Goal: Transaction & Acquisition: Subscribe to service/newsletter

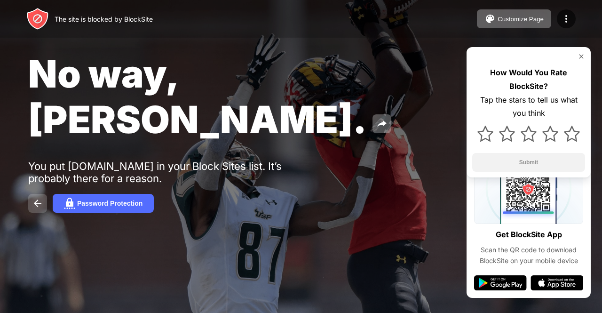
click at [37, 197] on img at bounding box center [37, 202] width 11 height 11
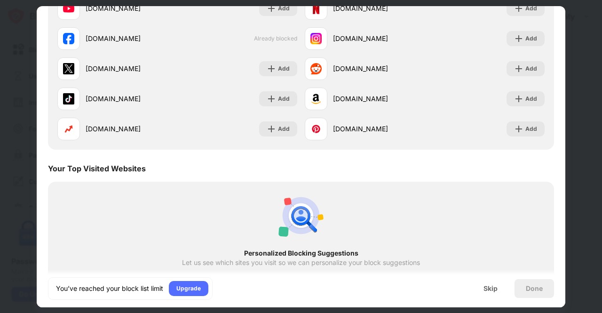
scroll to position [182, 0]
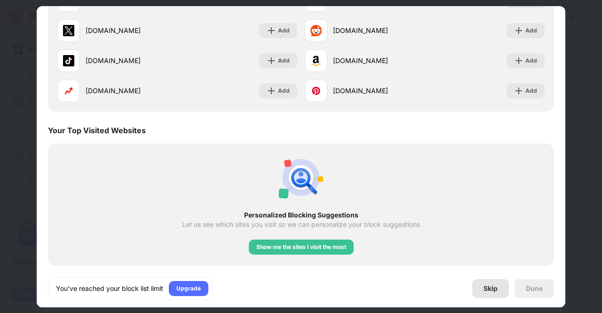
click at [477, 292] on div "Skip" at bounding box center [490, 288] width 37 height 19
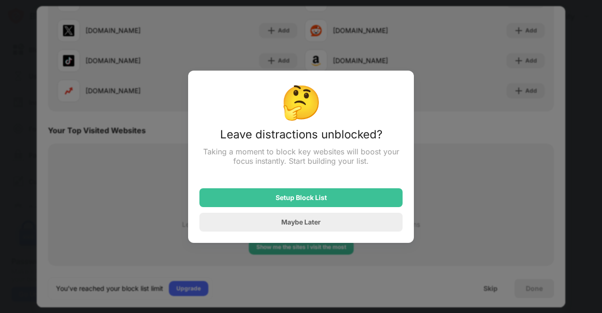
click at [316, 271] on div at bounding box center [301, 156] width 602 height 313
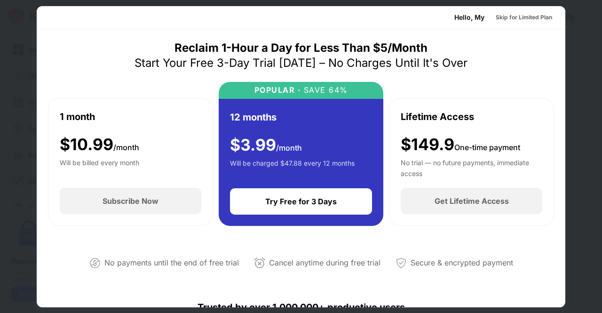
click at [572, 41] on div at bounding box center [301, 156] width 602 height 313
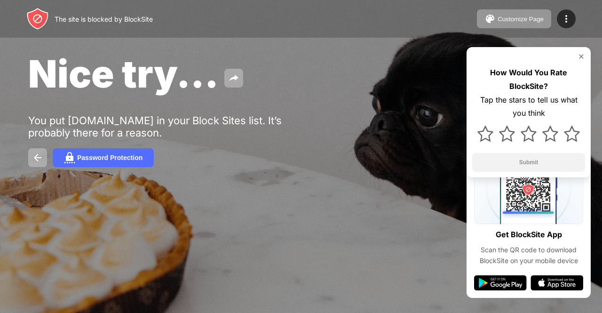
click at [581, 57] on img at bounding box center [581, 57] width 8 height 8
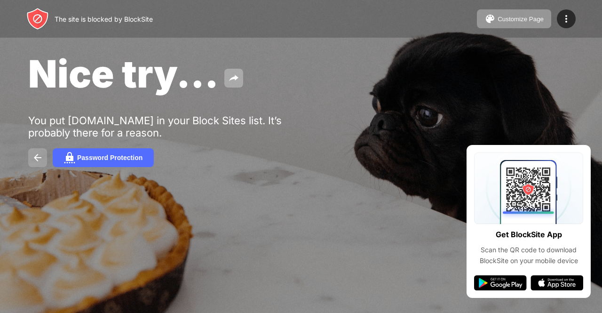
click at [38, 154] on img at bounding box center [37, 157] width 11 height 11
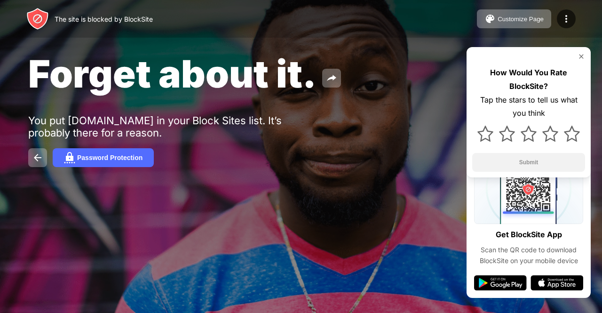
drag, startPoint x: 523, startPoint y: 22, endPoint x: 481, endPoint y: 32, distance: 42.6
click at [481, 32] on div "The site is blocked by BlockSite Customize Page Edit Block List Redirect Custom…" at bounding box center [301, 19] width 602 height 38
click at [120, 157] on div "Password Protection" at bounding box center [109, 158] width 65 height 8
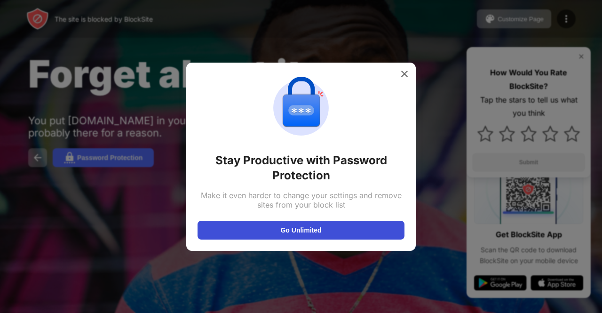
click at [334, 231] on button "Go Unlimited" at bounding box center [300, 229] width 207 height 19
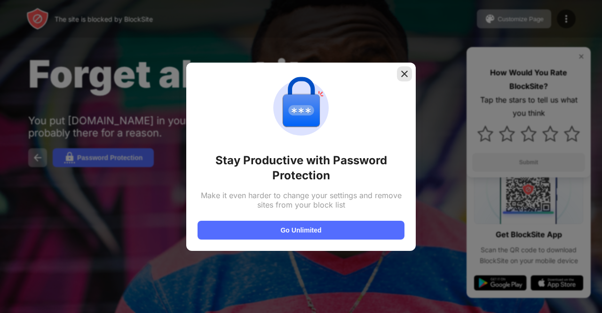
click at [400, 74] on img at bounding box center [404, 73] width 9 height 9
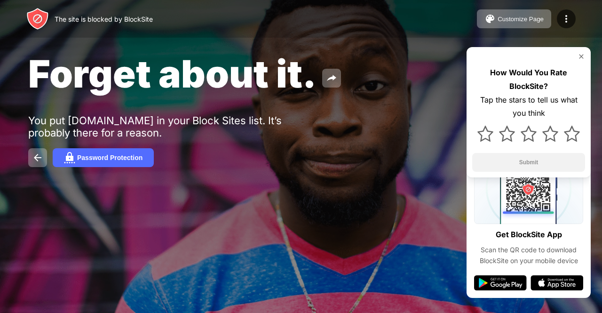
click at [583, 50] on div "How Would You Rate BlockSite? Tap the stars to tell us what you think Submit" at bounding box center [528, 112] width 124 height 130
click at [583, 59] on img at bounding box center [581, 57] width 8 height 8
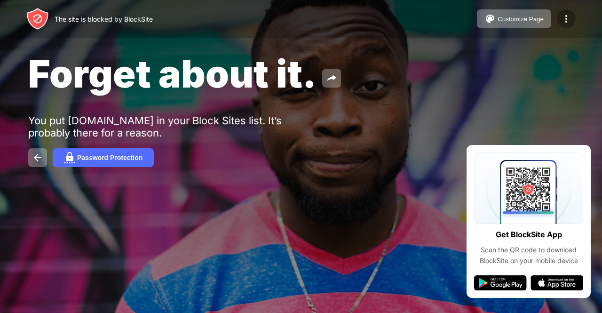
click at [565, 20] on img at bounding box center [565, 18] width 11 height 11
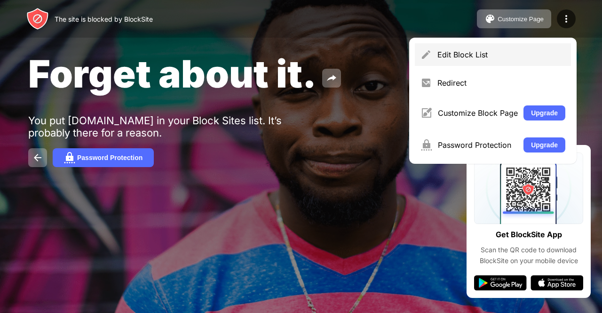
click at [483, 55] on div "Edit Block List" at bounding box center [501, 54] width 128 height 9
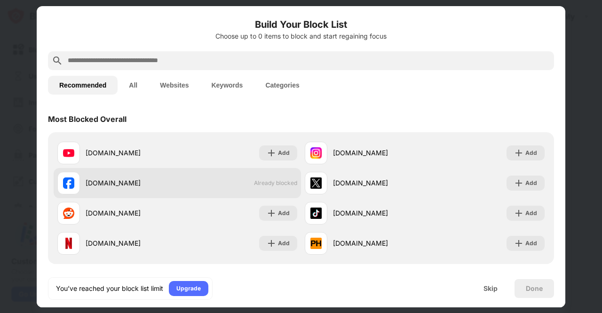
drag, startPoint x: 267, startPoint y: 181, endPoint x: 156, endPoint y: 181, distance: 111.9
click at [156, 181] on div "facebook.com" at bounding box center [117, 183] width 120 height 23
drag, startPoint x: 264, startPoint y: 187, endPoint x: 110, endPoint y: 184, distance: 153.7
drag, startPoint x: 110, startPoint y: 184, endPoint x: 293, endPoint y: 190, distance: 183.4
click at [293, 190] on div "facebook.com Already blocked" at bounding box center [177, 183] width 247 height 30
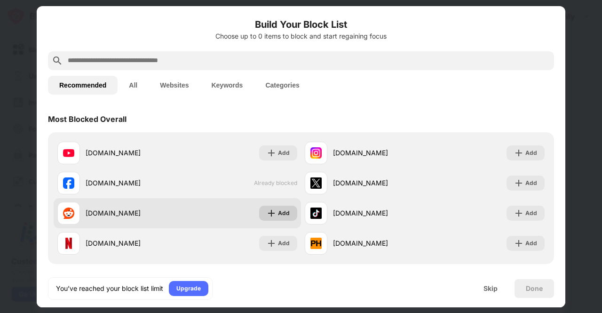
click at [285, 218] on div "Add" at bounding box center [278, 212] width 38 height 15
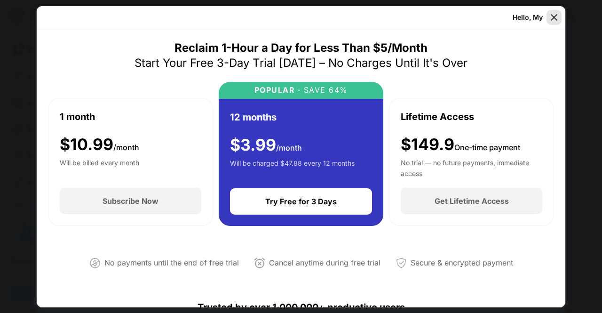
click at [555, 16] on img at bounding box center [553, 17] width 9 height 9
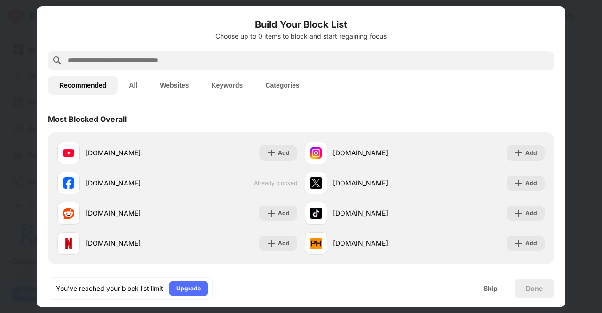
drag, startPoint x: 274, startPoint y: 183, endPoint x: 246, endPoint y: 110, distance: 79.0
click at [246, 110] on div "Most Blocked Overall" at bounding box center [301, 119] width 506 height 26
click at [132, 82] on button "All" at bounding box center [133, 85] width 31 height 19
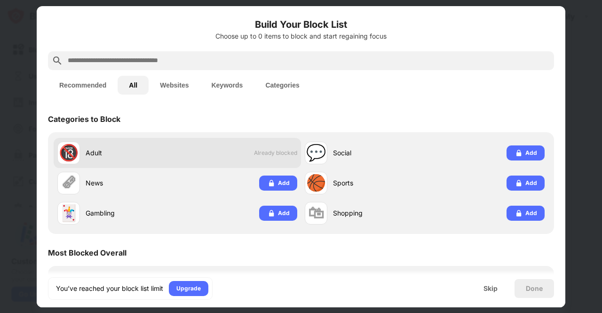
drag, startPoint x: 266, startPoint y: 151, endPoint x: 68, endPoint y: 150, distance: 197.9
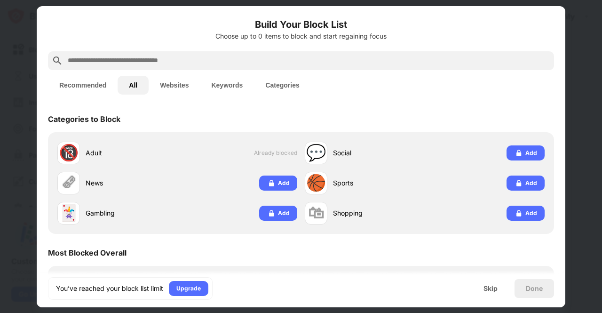
drag, startPoint x: 68, startPoint y: 150, endPoint x: 469, endPoint y: 105, distance: 403.9
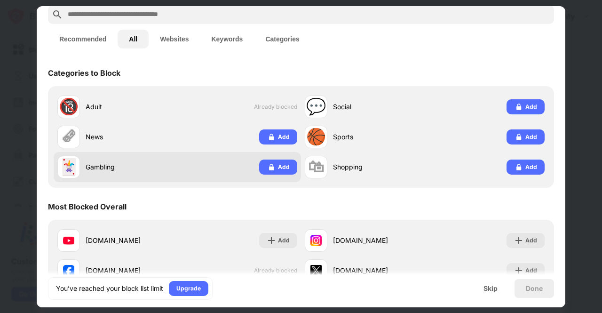
scroll to position [141, 0]
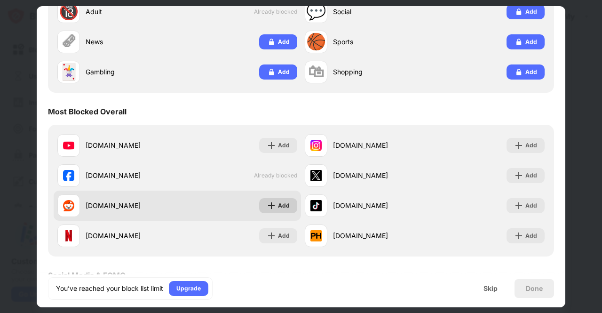
click at [282, 203] on div "Add" at bounding box center [284, 205] width 12 height 9
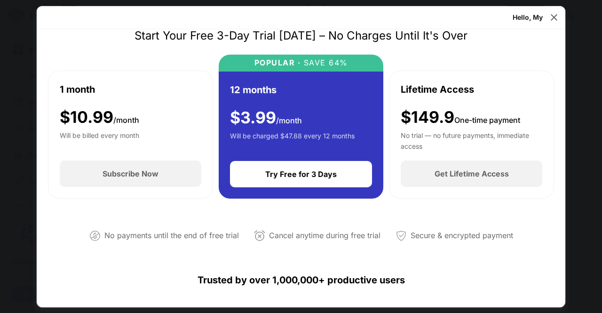
scroll to position [47, 0]
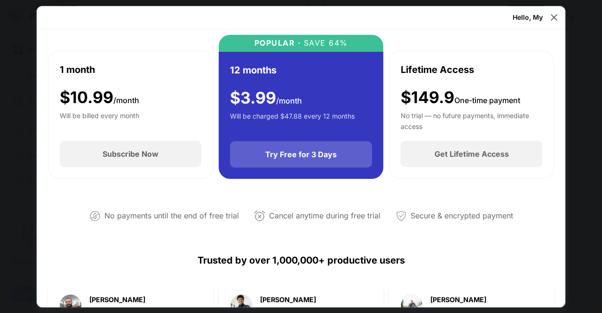
click at [278, 160] on div "Try Free for 3 Days" at bounding box center [301, 154] width 142 height 26
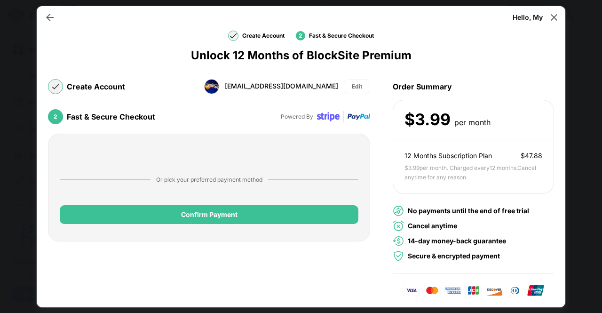
scroll to position [20, 0]
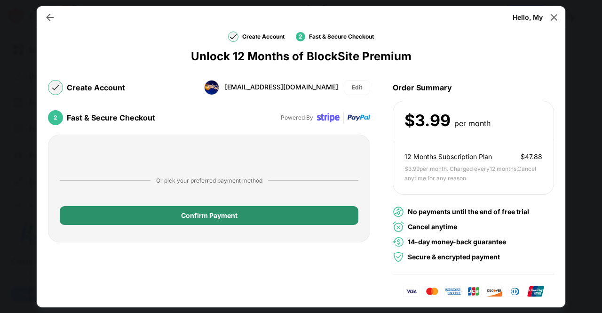
click at [205, 218] on div "Confirm Payment" at bounding box center [209, 215] width 298 height 19
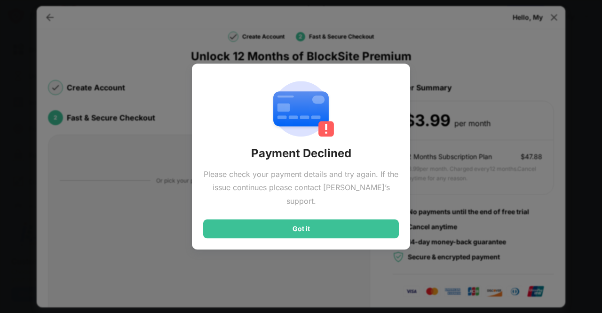
click at [285, 219] on div "Got it" at bounding box center [301, 228] width 196 height 19
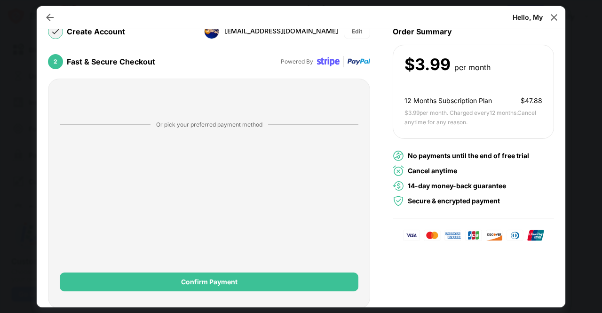
scroll to position [77, 0]
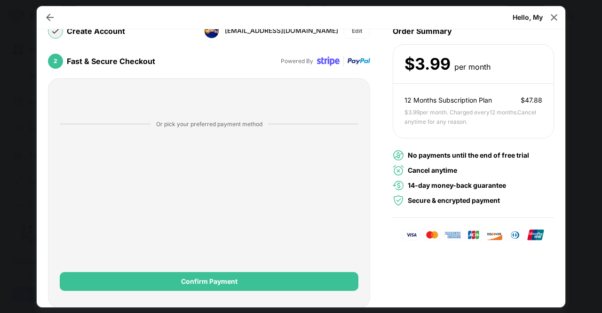
click at [54, 196] on div "Or pick your preferred payment method Confirm Payment" at bounding box center [209, 193] width 322 height 230
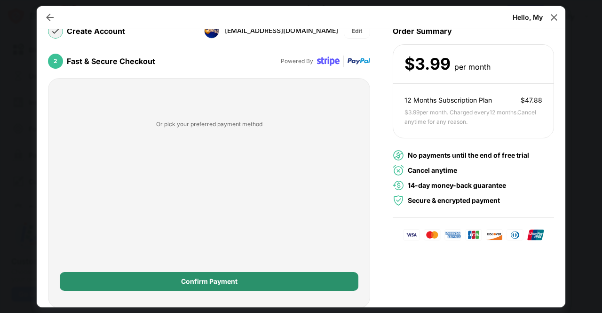
click at [253, 284] on div "Confirm Payment" at bounding box center [209, 281] width 298 height 19
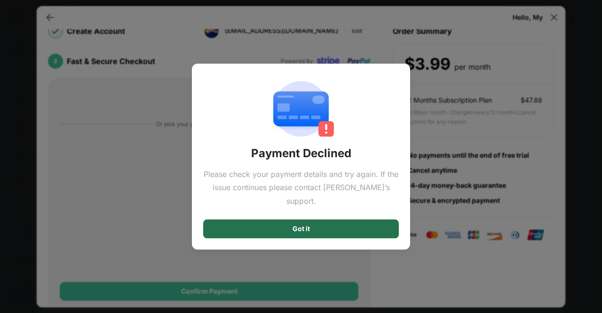
click at [322, 219] on div "Got it" at bounding box center [301, 228] width 196 height 19
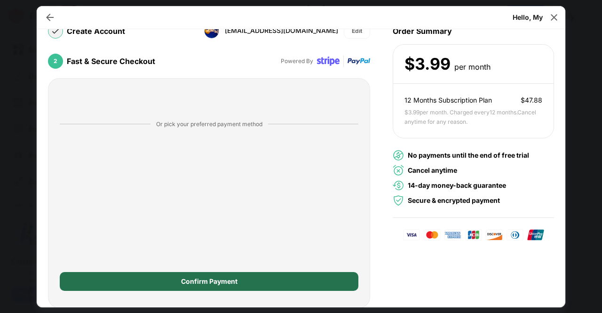
click at [211, 284] on div "Confirm Payment" at bounding box center [209, 281] width 298 height 19
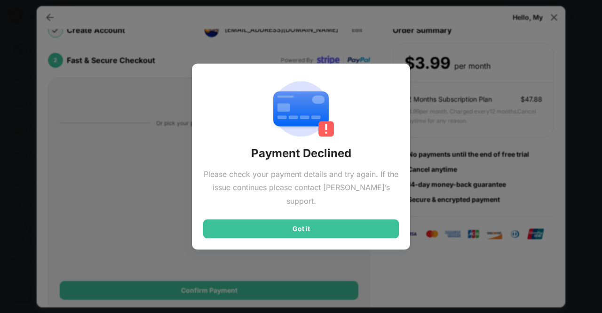
scroll to position [86, 0]
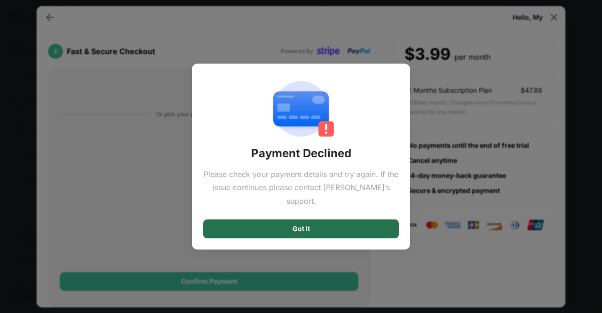
click at [313, 225] on div "Got it" at bounding box center [301, 228] width 196 height 19
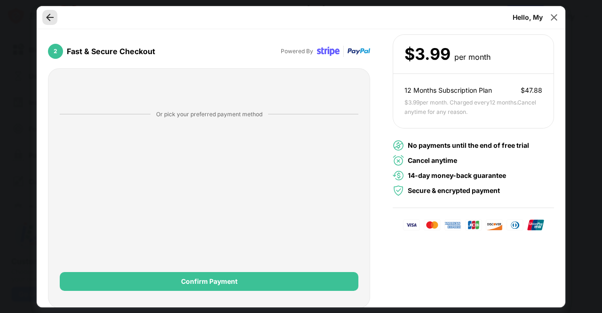
click at [50, 19] on img at bounding box center [49, 17] width 9 height 9
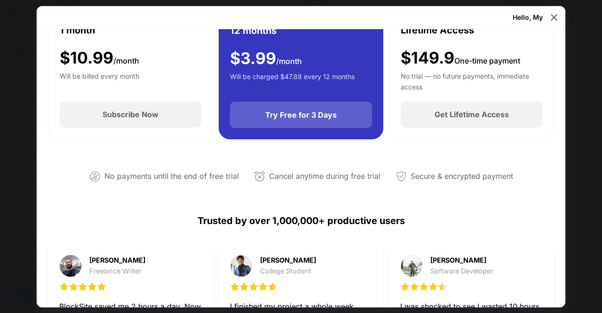
click at [325, 115] on div "Try Free for 3 Days" at bounding box center [300, 114] width 71 height 9
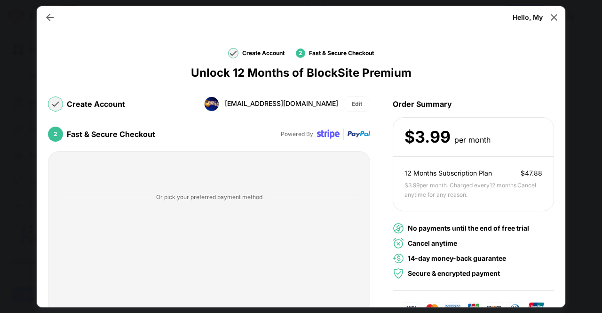
scroll to position [0, 0]
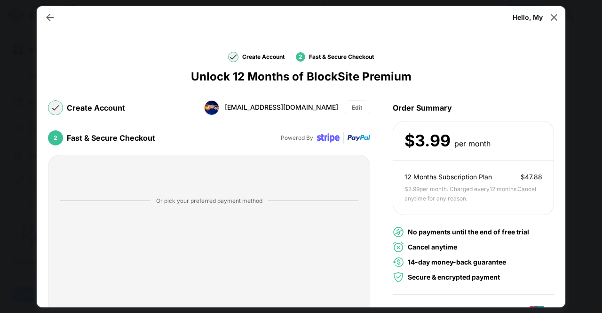
click at [348, 138] on img at bounding box center [358, 137] width 23 height 23
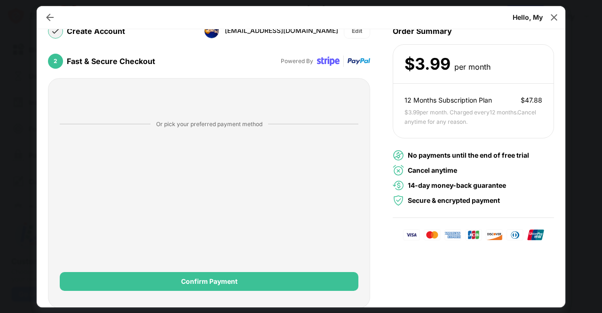
click at [447, 155] on div "No payments until the end of free trial" at bounding box center [468, 155] width 121 height 10
click at [414, 154] on div "No payments until the end of free trial" at bounding box center [468, 155] width 121 height 10
click at [414, 153] on div "No payments until the end of free trial" at bounding box center [468, 155] width 121 height 10
click at [411, 151] on div "No payments until the end of free trial" at bounding box center [468, 155] width 121 height 10
click at [410, 151] on div "No payments until the end of free trial" at bounding box center [468, 155] width 121 height 10
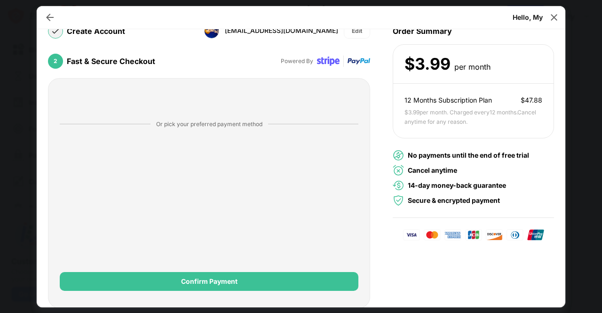
click at [501, 148] on div "No payments until the end of free trial Cancel anytime 14-day money-back guaran…" at bounding box center [472, 177] width 161 height 79
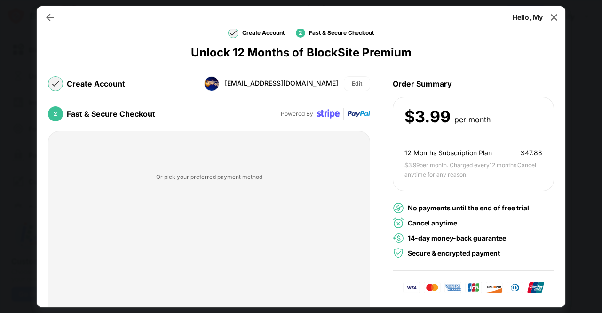
scroll to position [0, 0]
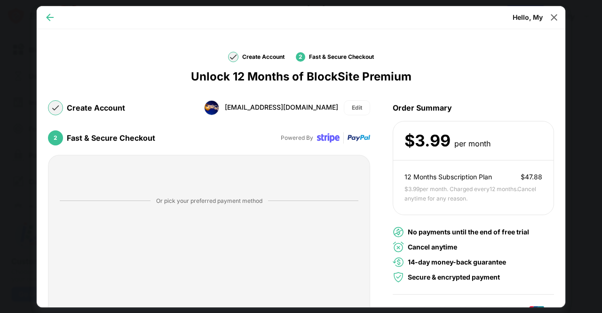
click at [46, 16] on img at bounding box center [49, 17] width 9 height 9
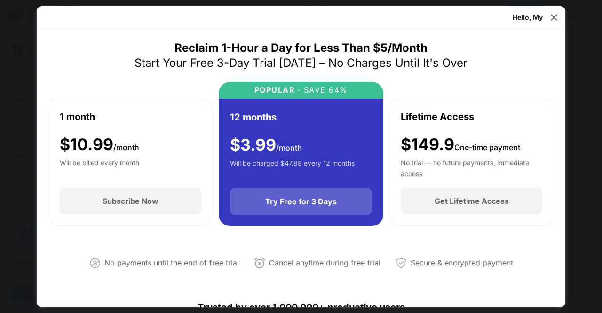
click at [307, 200] on div "Try Free for 3 Days" at bounding box center [300, 200] width 71 height 9
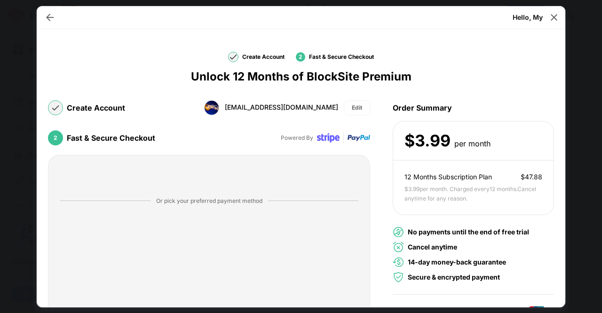
click at [103, 140] on div "Fast & Secure Checkout" at bounding box center [111, 137] width 88 height 9
click at [56, 136] on div "2" at bounding box center [55, 137] width 15 height 15
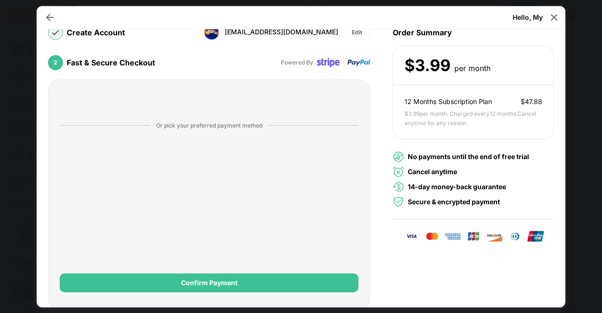
scroll to position [77, 0]
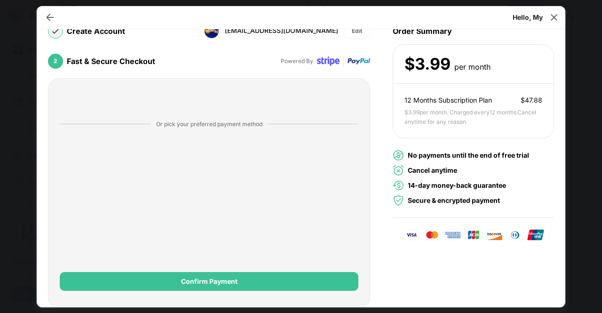
click at [504, 230] on div at bounding box center [472, 235] width 161 height 34
click at [47, 16] on img at bounding box center [49, 17] width 9 height 9
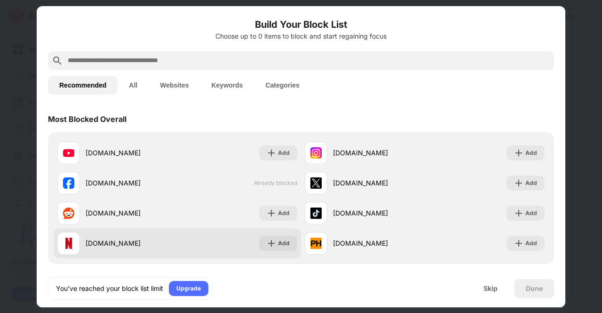
drag, startPoint x: 257, startPoint y: 182, endPoint x: 165, endPoint y: 238, distance: 107.4
click at [165, 238] on div "[DOMAIN_NAME]" at bounding box center [132, 243] width 92 height 10
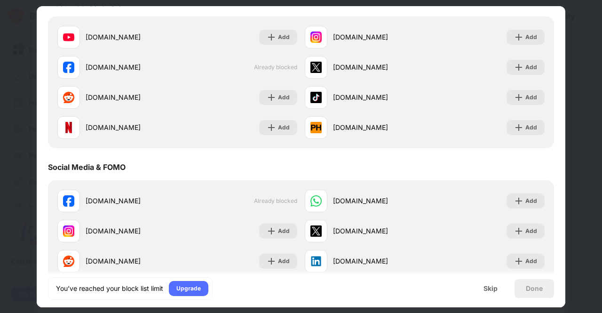
scroll to position [141, 0]
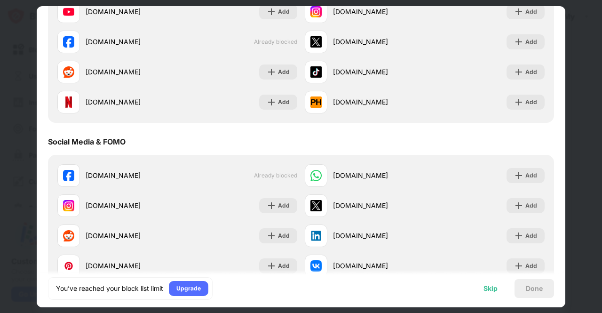
click at [493, 289] on div "Skip" at bounding box center [490, 288] width 14 height 8
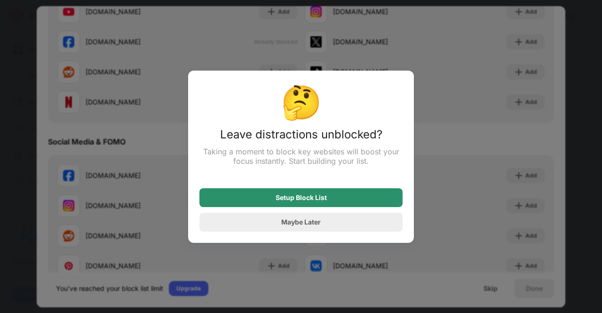
click at [296, 196] on div "Setup Block List" at bounding box center [300, 198] width 51 height 8
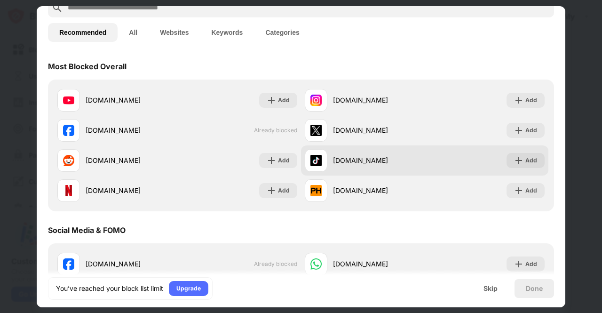
scroll to position [0, 0]
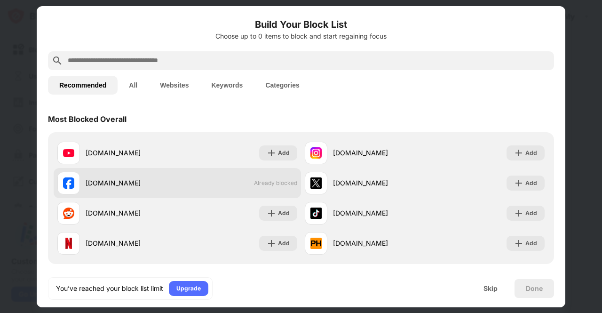
click at [275, 185] on span "Already blocked" at bounding box center [275, 182] width 43 height 7
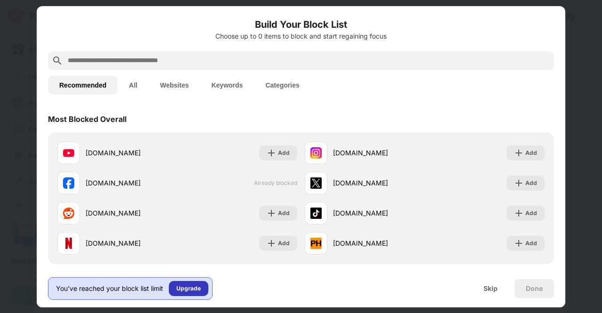
click at [188, 283] on div "Upgrade" at bounding box center [188, 287] width 24 height 9
